Goal: Task Accomplishment & Management: Manage account settings

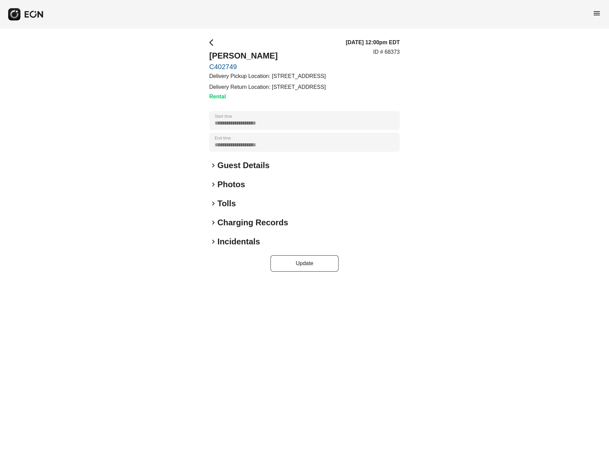
click at [221, 66] on link "C402749" at bounding box center [267, 67] width 116 height 8
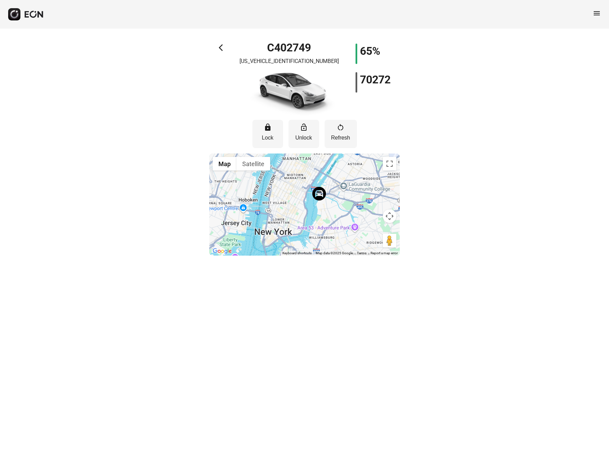
drag, startPoint x: 325, startPoint y: 189, endPoint x: 313, endPoint y: 223, distance: 35.9
click at [313, 223] on div at bounding box center [304, 204] width 191 height 102
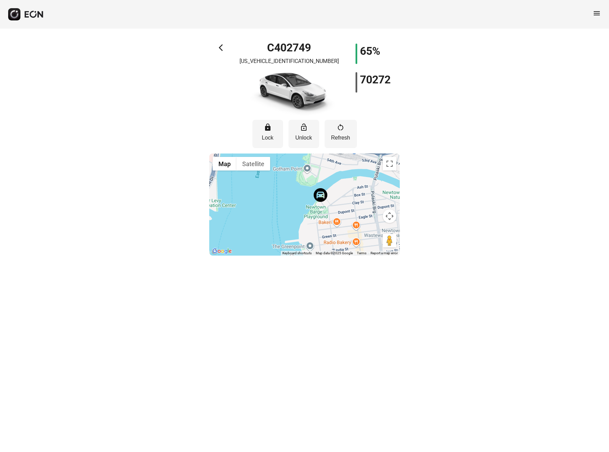
drag, startPoint x: 298, startPoint y: 223, endPoint x: 295, endPoint y: 193, distance: 30.8
click at [295, 193] on div at bounding box center [304, 204] width 191 height 102
